Goal: Obtain resource: Download file/media

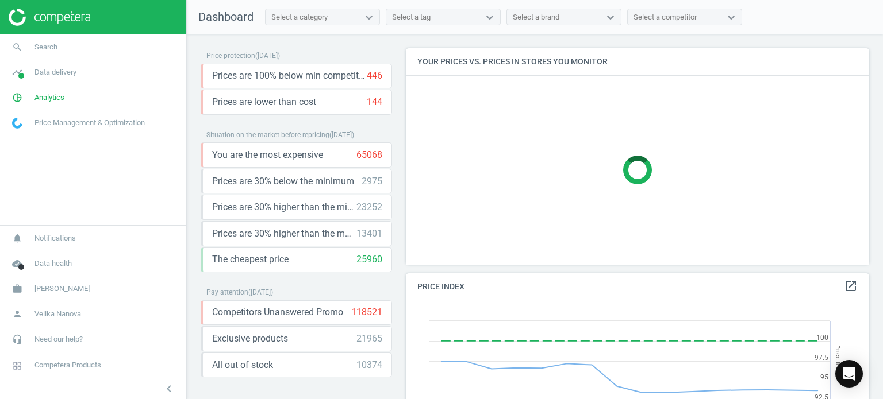
scroll to position [282, 472]
click at [55, 47] on span "Search" at bounding box center [45, 47] width 23 height 10
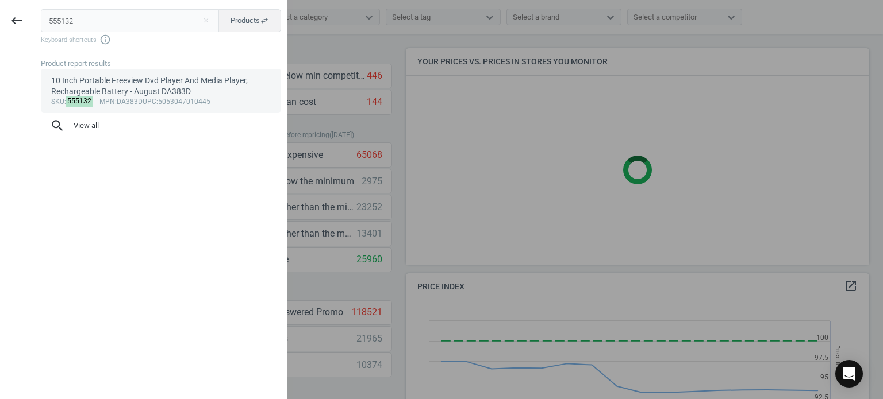
type input "555132"
click at [99, 91] on div "10 Inch Portable Freeview Dvd Player And Media Player, Rechargeable Battery - A…" at bounding box center [161, 86] width 220 height 22
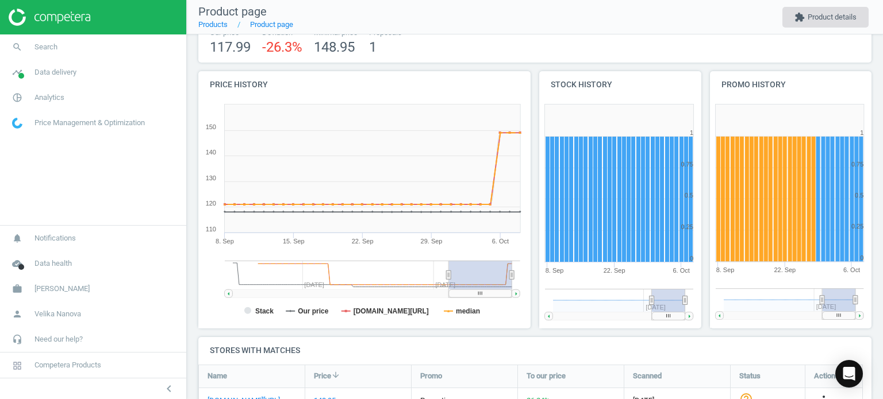
click at [735, 17] on button "extension Product details" at bounding box center [825, 17] width 86 height 21
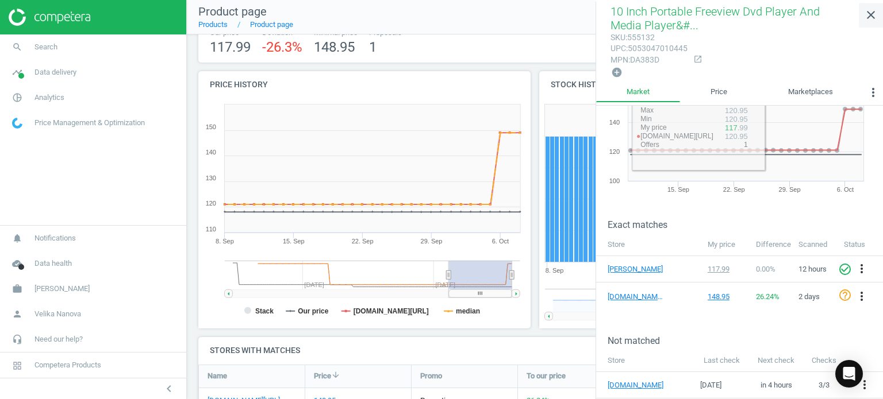
click at [735, 12] on icon "close" at bounding box center [871, 15] width 14 height 14
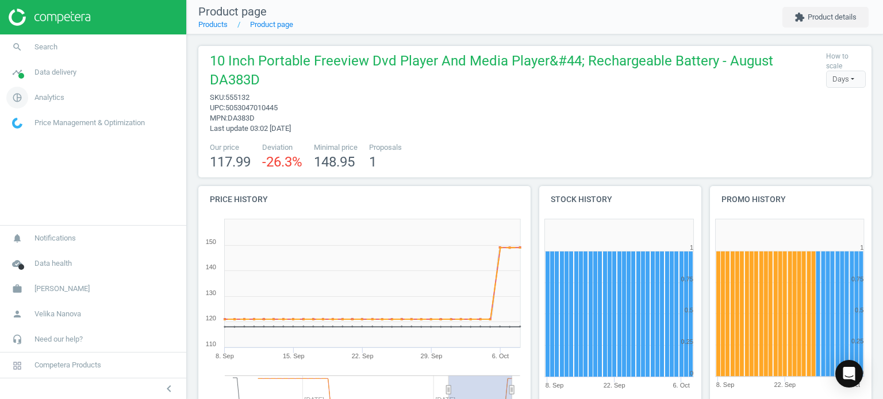
click at [55, 99] on span "Analytics" at bounding box center [49, 98] width 30 height 10
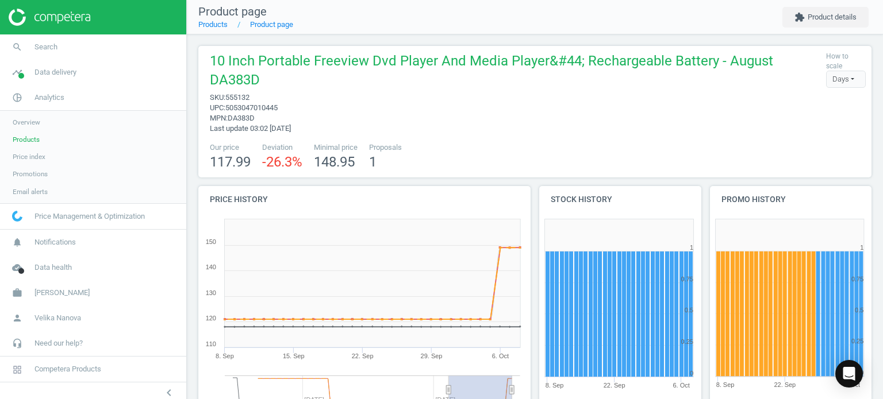
click at [25, 140] on span "Products" at bounding box center [26, 139] width 27 height 9
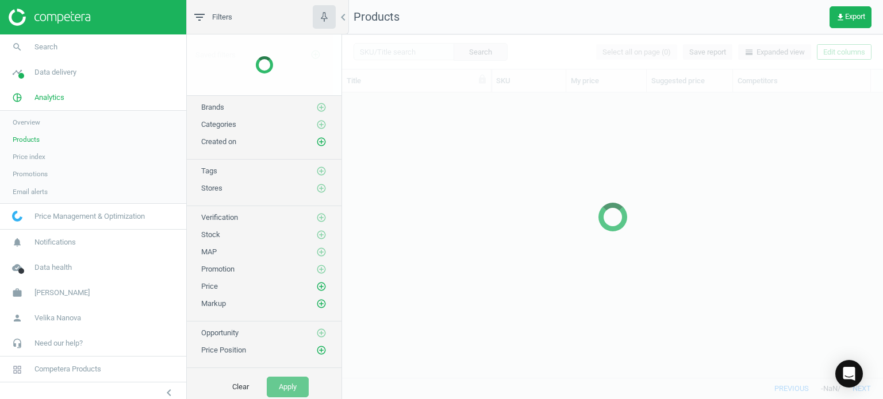
scroll to position [268, 532]
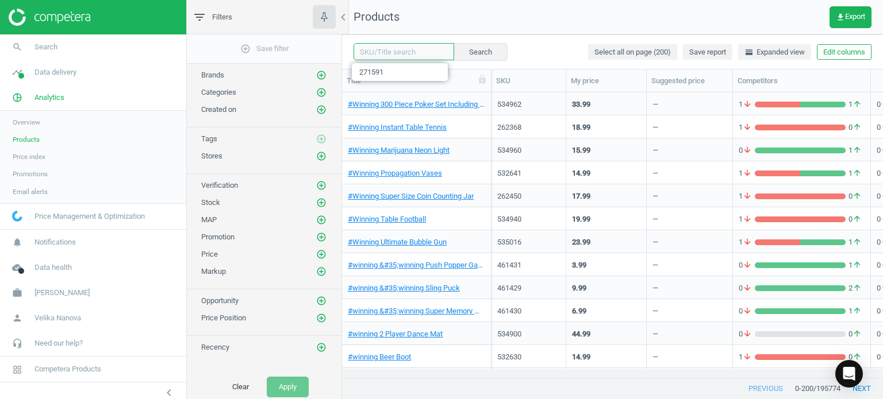
click at [396, 55] on input "text" at bounding box center [403, 51] width 101 height 17
paste input "555132"
type input "555132"
click at [471, 52] on button "Search" at bounding box center [480, 51] width 54 height 17
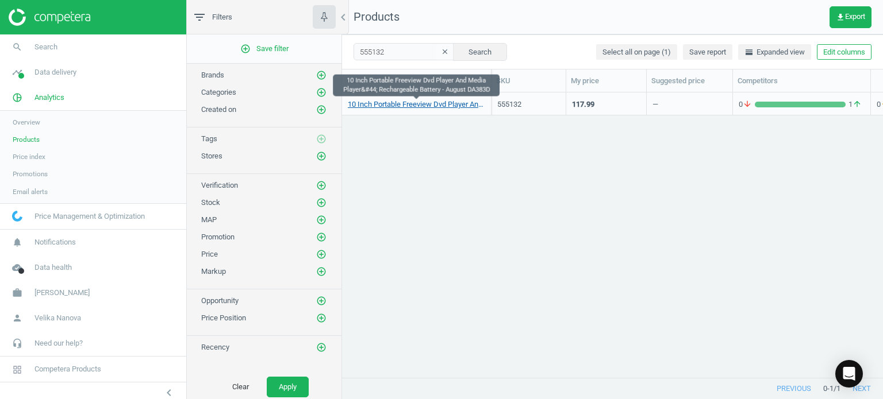
click at [450, 105] on link "10 Inch Portable Freeview Dvd Player And Media Player&#44; Rechargeable Battery…" at bounding box center [416, 104] width 137 height 10
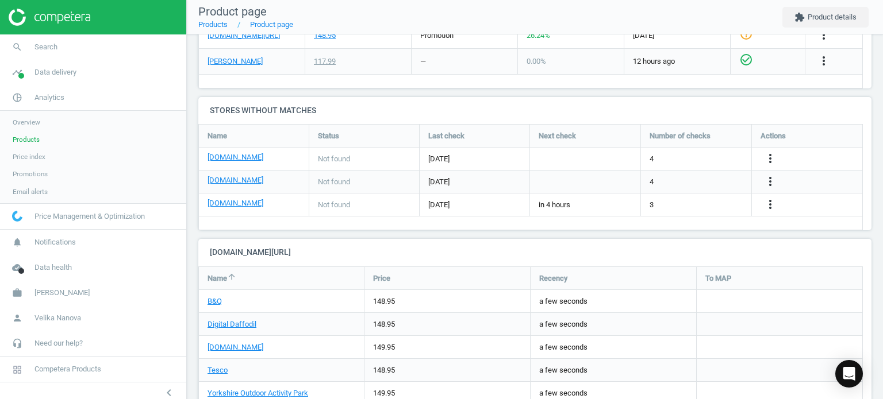
scroll to position [520, 0]
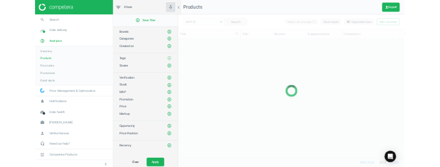
scroll to position [268, 532]
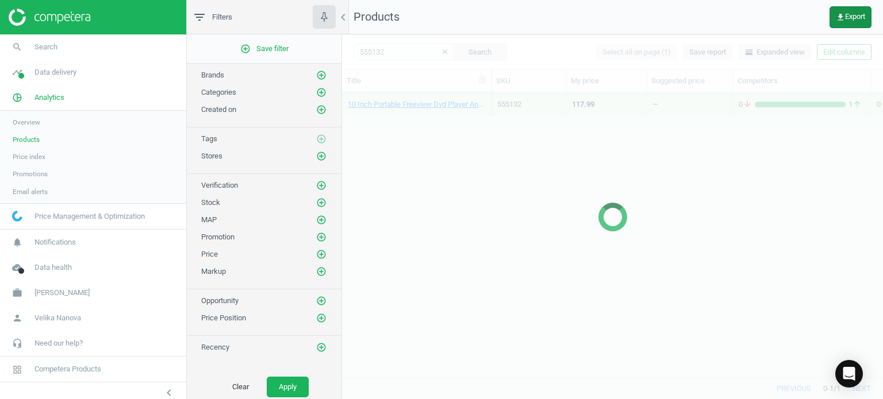
click at [735, 16] on span "get_app Export" at bounding box center [850, 17] width 29 height 9
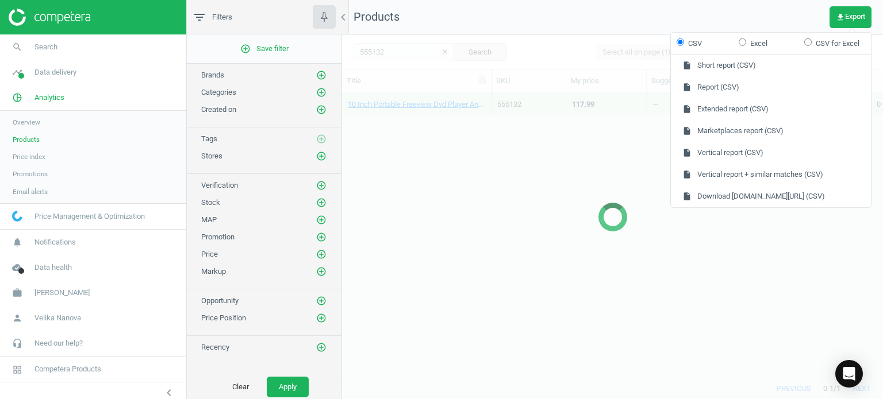
click at [583, 9] on nav "Products get_app Export" at bounding box center [612, 17] width 541 height 34
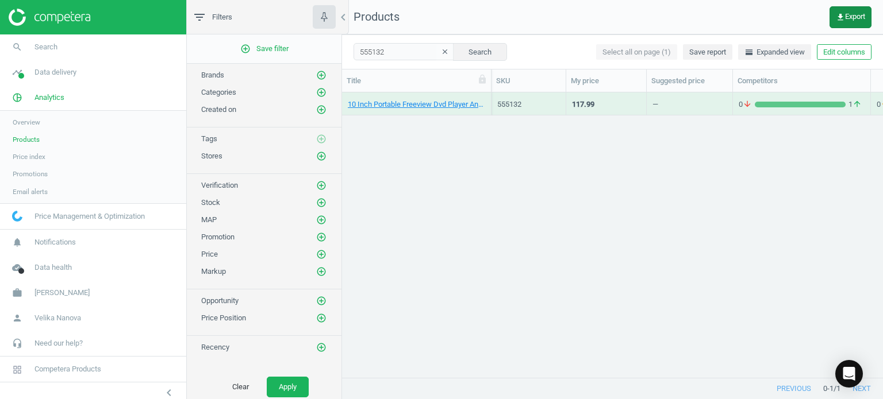
click at [735, 16] on span "get_app Export" at bounding box center [850, 17] width 29 height 9
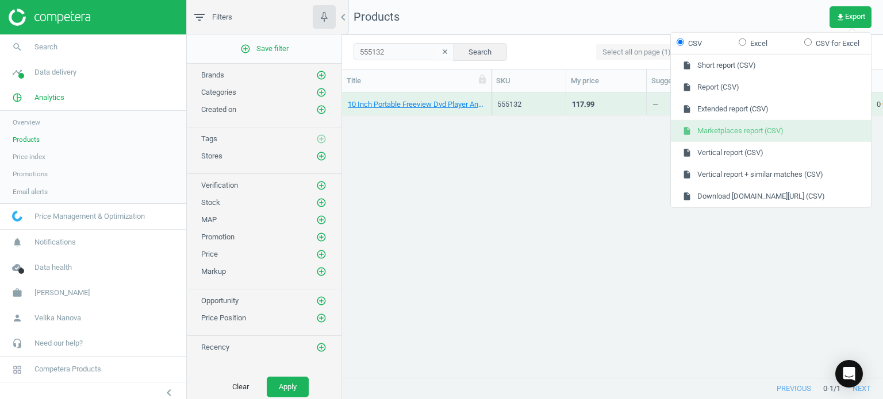
click at [735, 135] on button "insert_drive_file Marketplaces report (CSV)" at bounding box center [771, 131] width 200 height 22
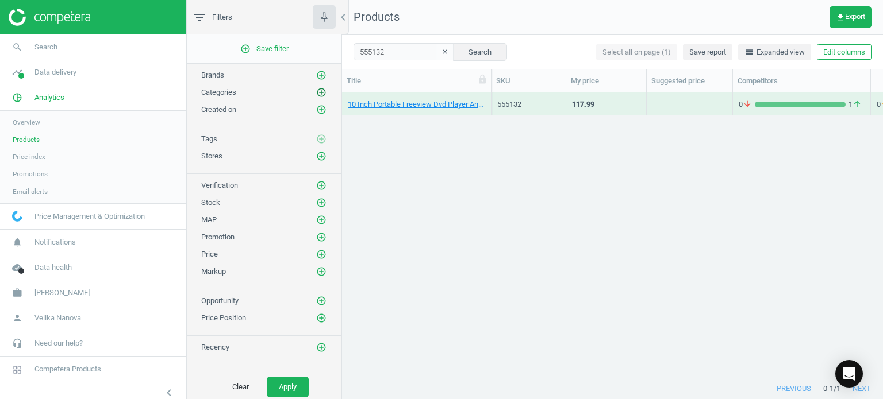
click at [322, 91] on icon "add_circle_outline" at bounding box center [321, 92] width 10 height 10
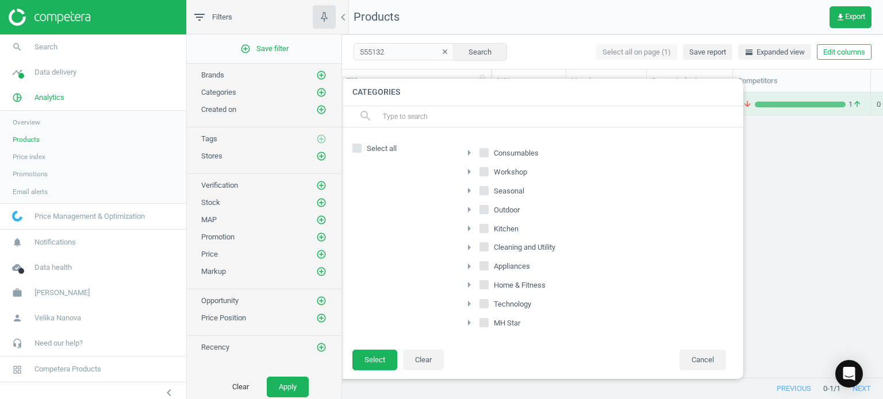
click at [471, 301] on icon "arrow_right" at bounding box center [469, 304] width 14 height 14
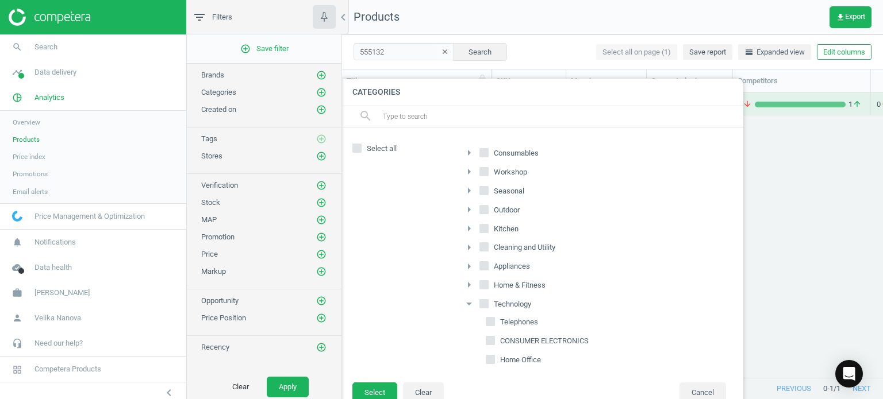
click at [470, 301] on icon "arrow_drop_down" at bounding box center [469, 304] width 14 height 14
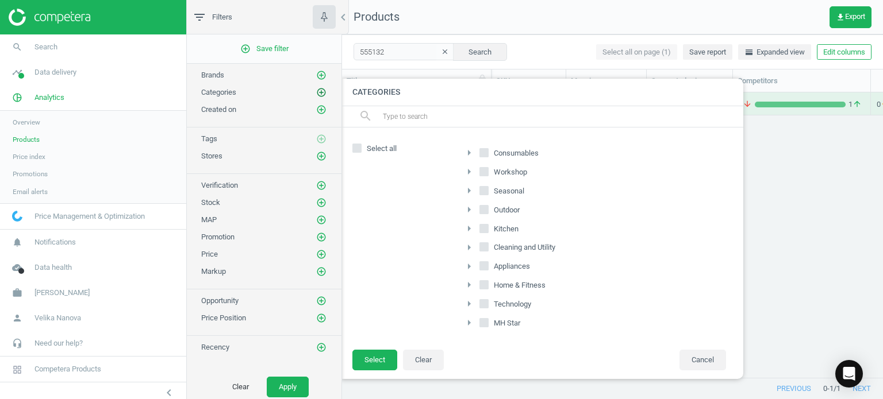
click at [320, 89] on icon "add_circle_outline" at bounding box center [321, 92] width 10 height 10
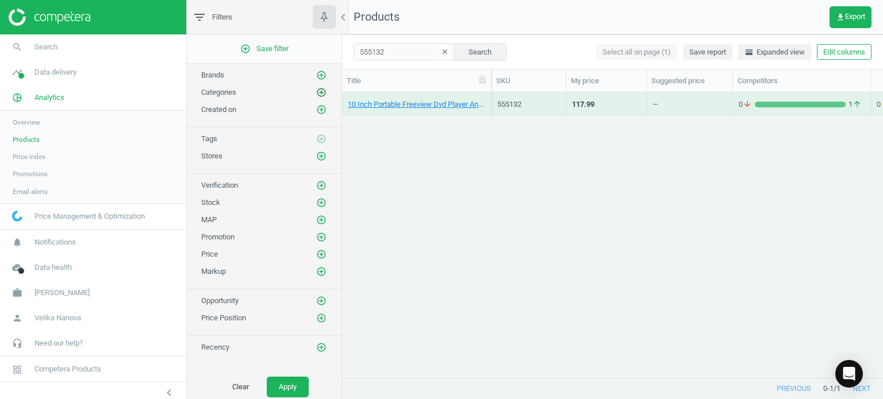
click at [319, 91] on icon "add_circle_outline" at bounding box center [321, 92] width 10 height 10
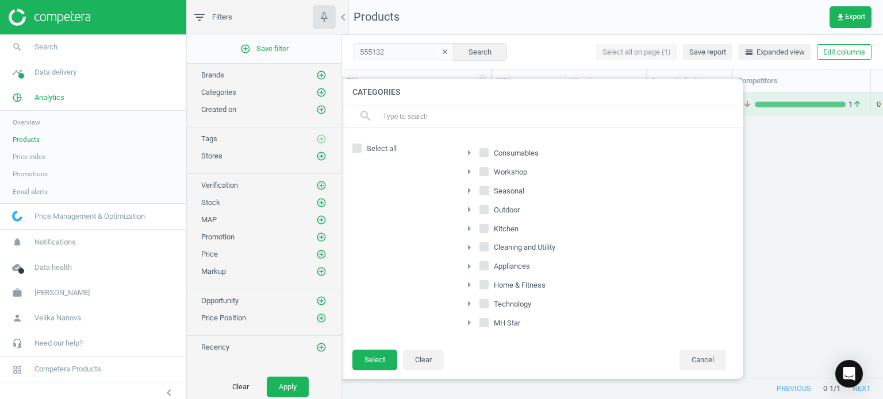
click at [483, 263] on input "Appliances" at bounding box center [483, 266] width 7 height 7
checkbox input "true"
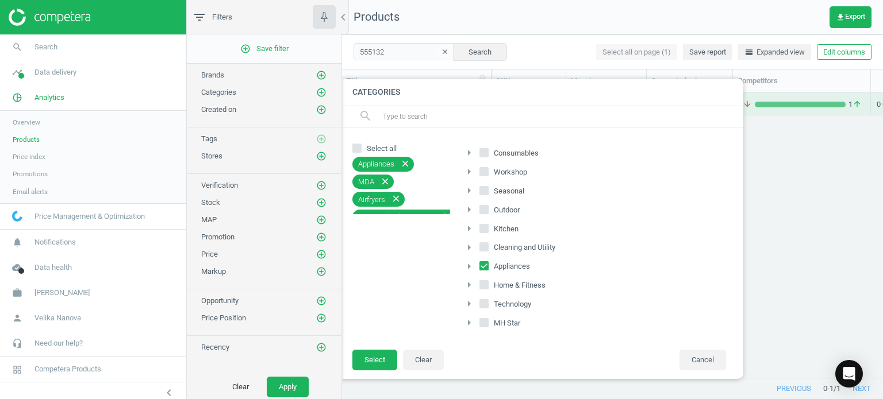
click at [486, 176] on span at bounding box center [483, 174] width 9 height 9
click at [486, 175] on input "Workshop" at bounding box center [483, 171] width 7 height 7
checkbox input "true"
click at [487, 227] on icon at bounding box center [483, 228] width 9 height 9
click at [487, 227] on input "Kitchen" at bounding box center [483, 228] width 7 height 7
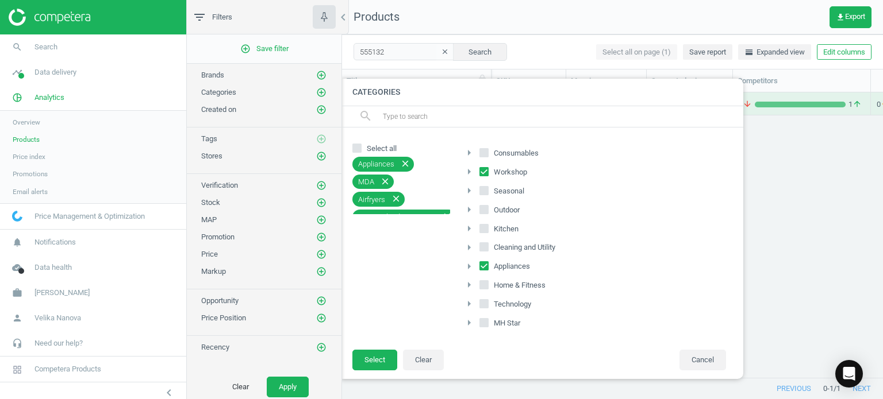
checkbox input "true"
click at [486, 248] on input "Cleaning and Utility" at bounding box center [483, 247] width 7 height 7
checkbox input "true"
click at [491, 305] on span "Technology" at bounding box center [512, 304] width 42 height 10
click at [488, 305] on input "Technology" at bounding box center [483, 304] width 7 height 7
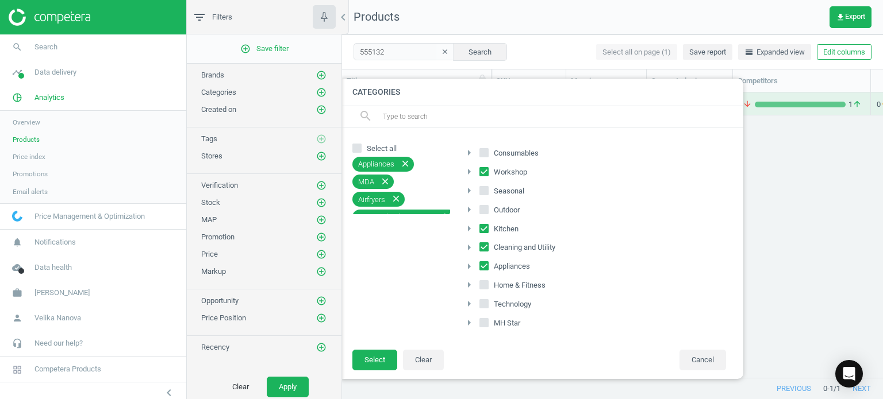
checkbox input "true"
click at [371, 316] on button "Select" at bounding box center [374, 360] width 45 height 21
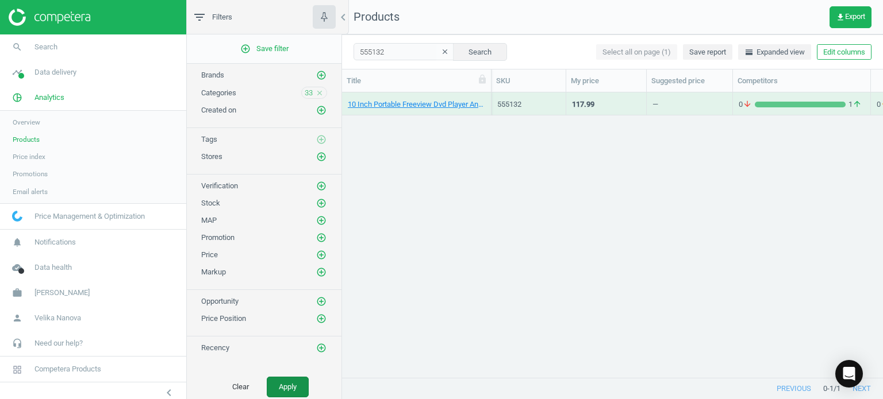
click at [293, 316] on button "Apply" at bounding box center [288, 387] width 42 height 21
click at [285, 316] on button "Apply" at bounding box center [288, 387] width 42 height 21
click at [441, 48] on icon "clear" at bounding box center [445, 52] width 8 height 8
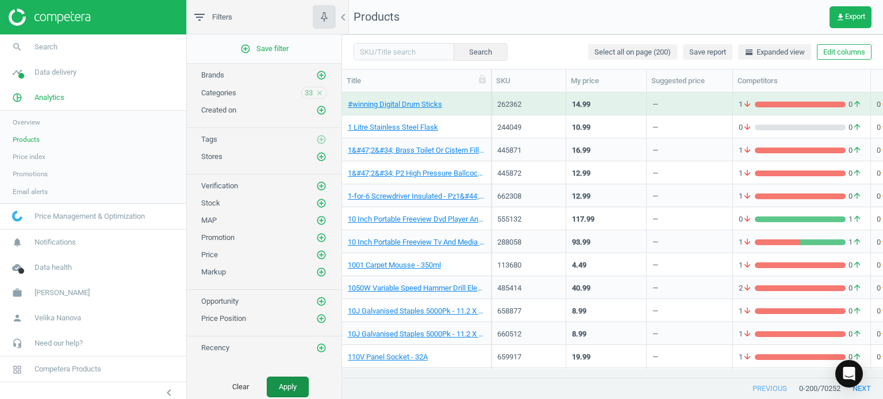
click at [303, 316] on button "Apply" at bounding box center [288, 387] width 42 height 21
click at [735, 23] on button "get_app Export" at bounding box center [850, 17] width 42 height 22
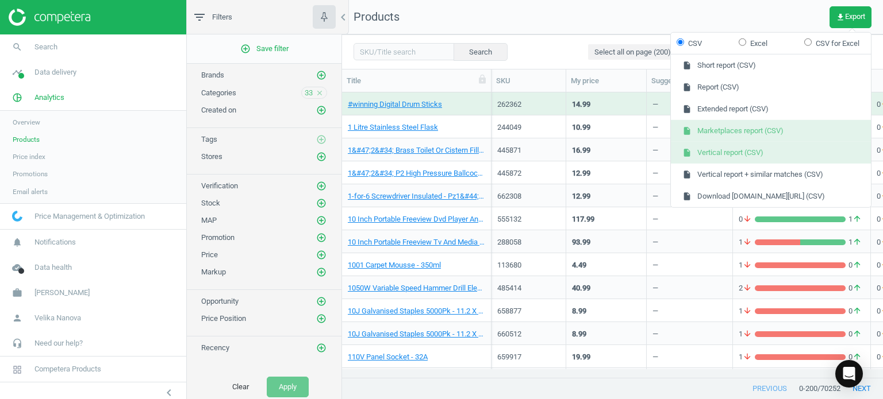
drag, startPoint x: 710, startPoint y: 153, endPoint x: 726, endPoint y: 131, distance: 27.1
click at [726, 131] on ul "insert_drive_file Short report (CSV) insert_drive_file Report (CSV) insert_driv…" at bounding box center [771, 131] width 200 height 153
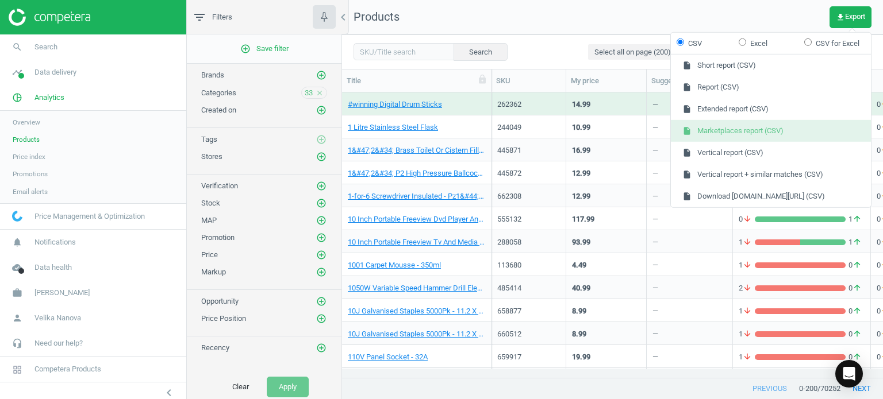
click at [726, 131] on button "insert_drive_file Marketplaces report (CSV)" at bounding box center [771, 131] width 200 height 22
